Goal: Complete application form

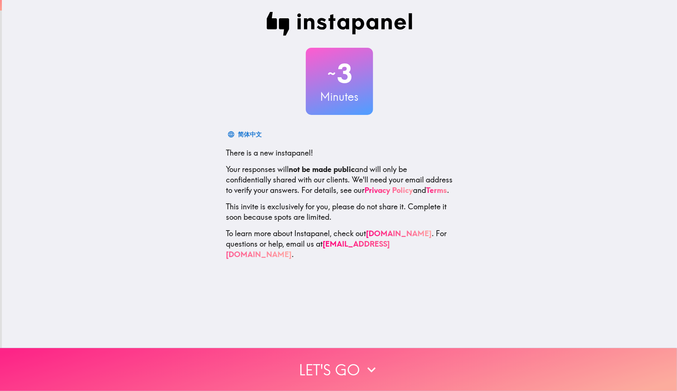
click at [358, 361] on button "Let's go" at bounding box center [338, 369] width 677 height 43
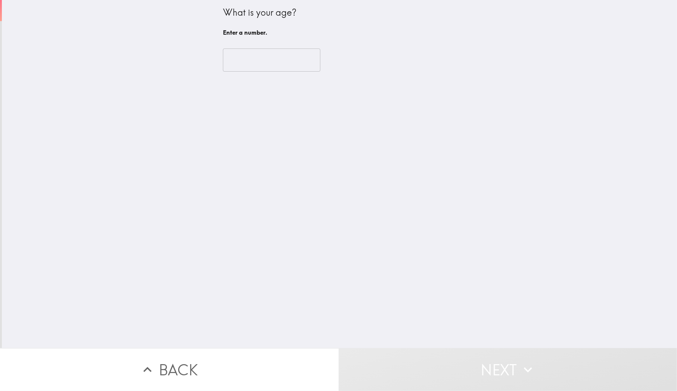
click at [272, 57] on input "number" at bounding box center [271, 60] width 97 height 23
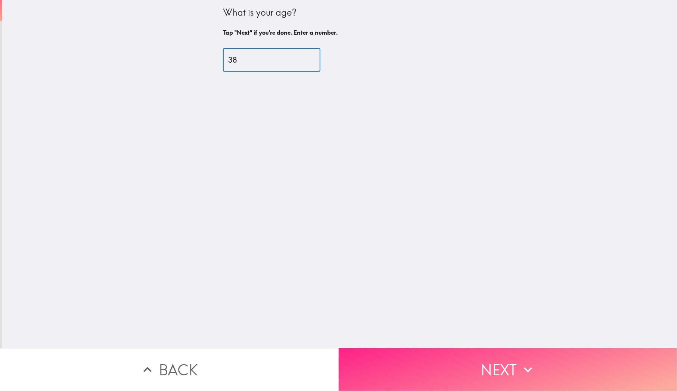
type input "38"
click at [528, 362] on icon "button" at bounding box center [528, 370] width 16 height 16
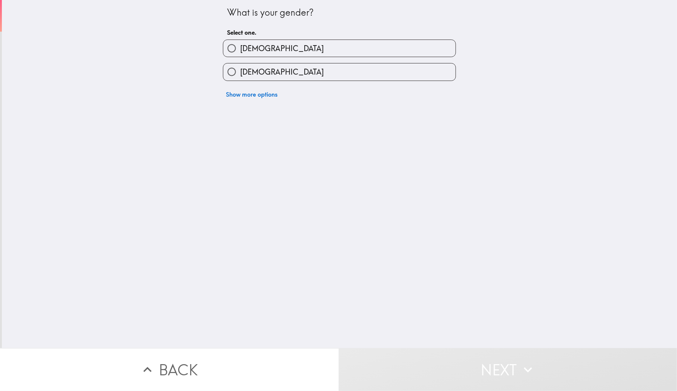
click at [316, 46] on label "[DEMOGRAPHIC_DATA]" at bounding box center [339, 48] width 232 height 17
click at [240, 46] on input "[DEMOGRAPHIC_DATA]" at bounding box center [231, 48] width 17 height 17
radio input "true"
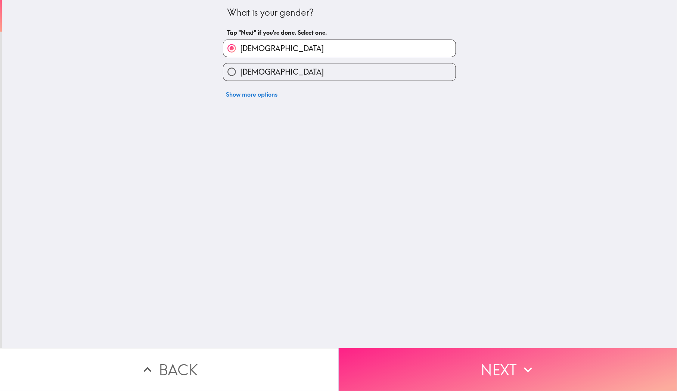
click at [455, 361] on button "Next" at bounding box center [508, 369] width 339 height 43
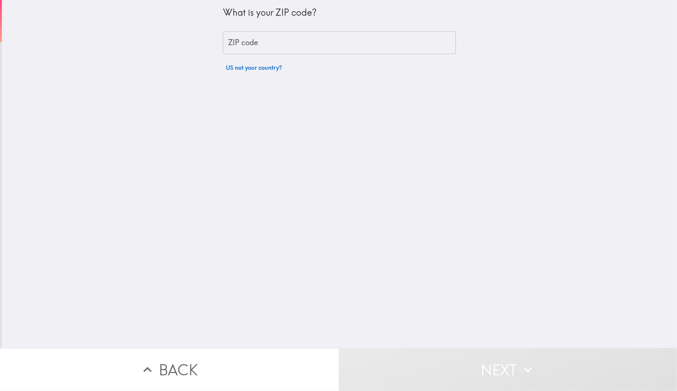
click at [312, 41] on input "ZIP code" at bounding box center [339, 42] width 233 height 23
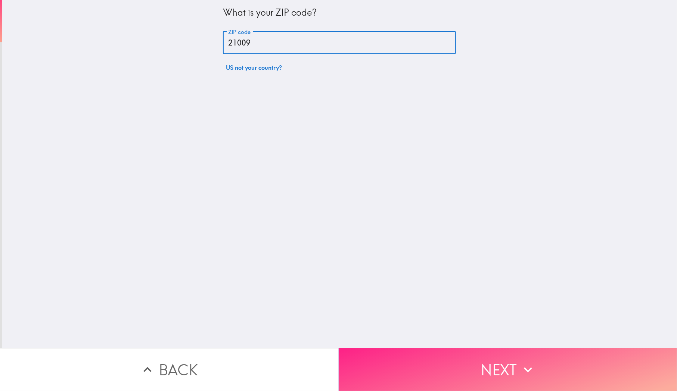
type input "21009"
click at [450, 351] on button "Next" at bounding box center [508, 369] width 339 height 43
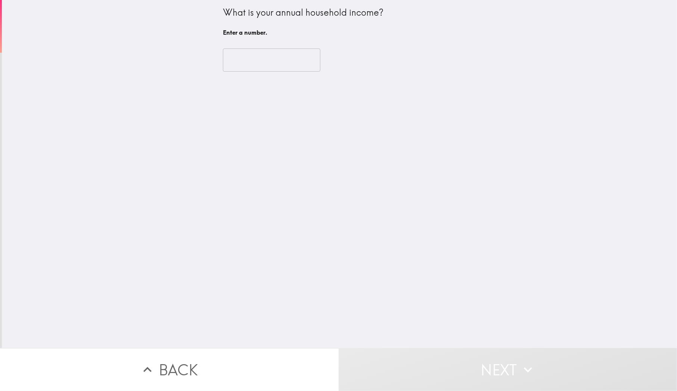
click at [304, 67] on input "number" at bounding box center [271, 60] width 97 height 23
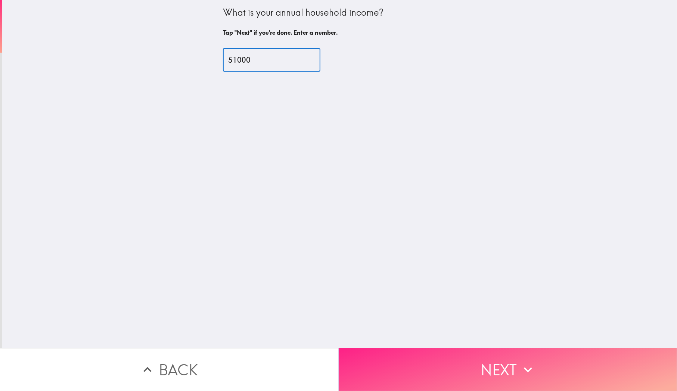
type input "51000"
click at [480, 351] on button "Next" at bounding box center [508, 369] width 339 height 43
